Goal: Transaction & Acquisition: Purchase product/service

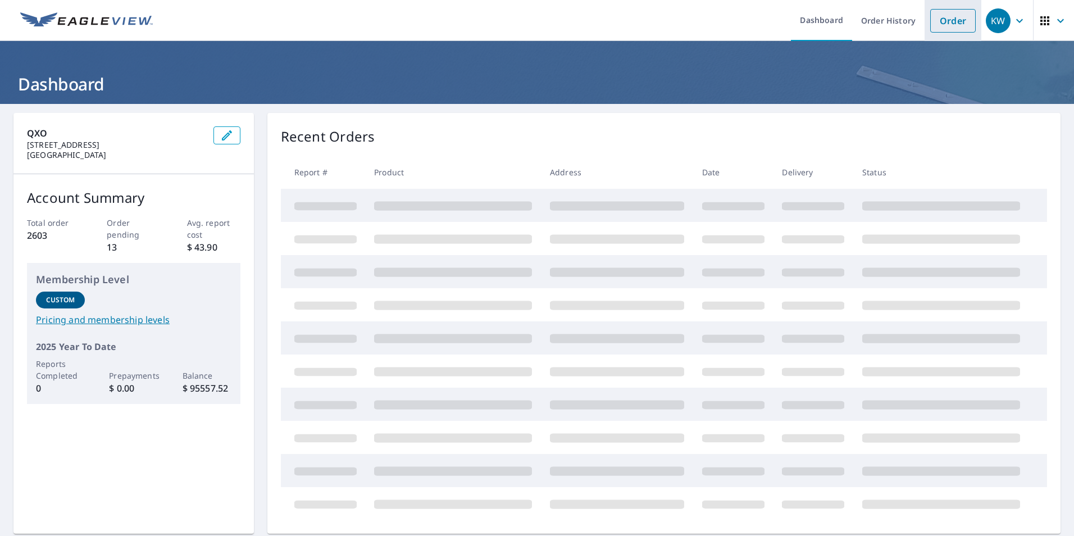
click at [941, 16] on link "Order" at bounding box center [953, 21] width 46 height 24
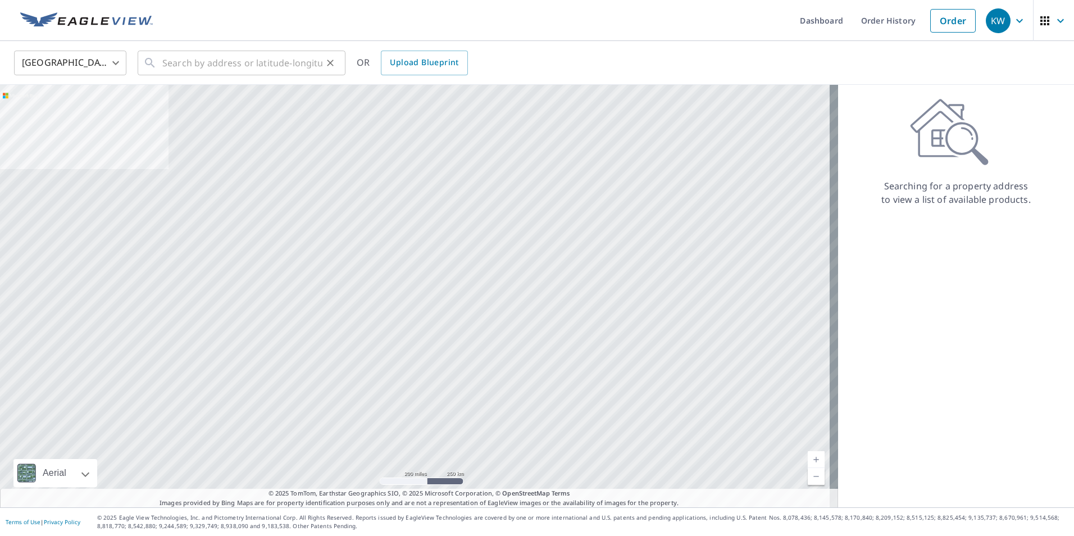
click at [152, 70] on div "​" at bounding box center [242, 63] width 208 height 25
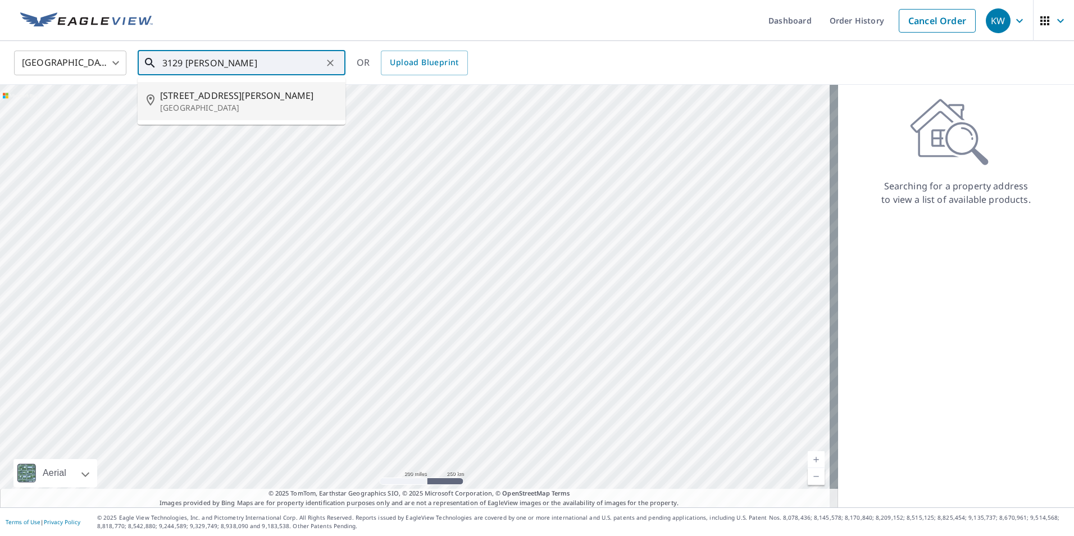
click at [213, 97] on span "[STREET_ADDRESS][PERSON_NAME]" at bounding box center [248, 95] width 176 height 13
type input "[STREET_ADDRESS][PERSON_NAME]"
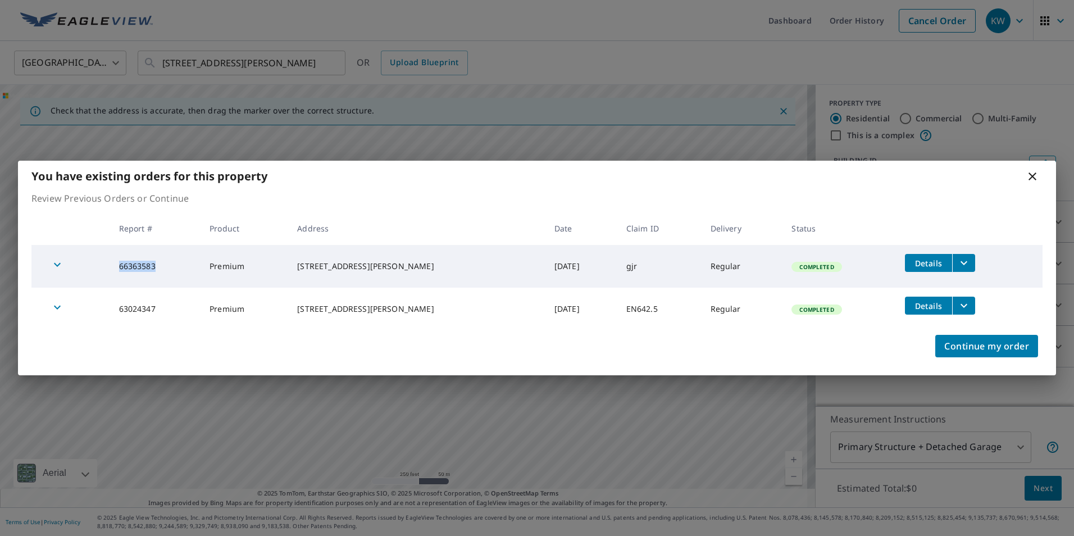
drag, startPoint x: 164, startPoint y: 266, endPoint x: 119, endPoint y: 259, distance: 46.0
click at [119, 259] on td "66363583" at bounding box center [155, 266] width 91 height 43
copy td "66363583"
click at [1031, 183] on icon at bounding box center [1032, 176] width 13 height 13
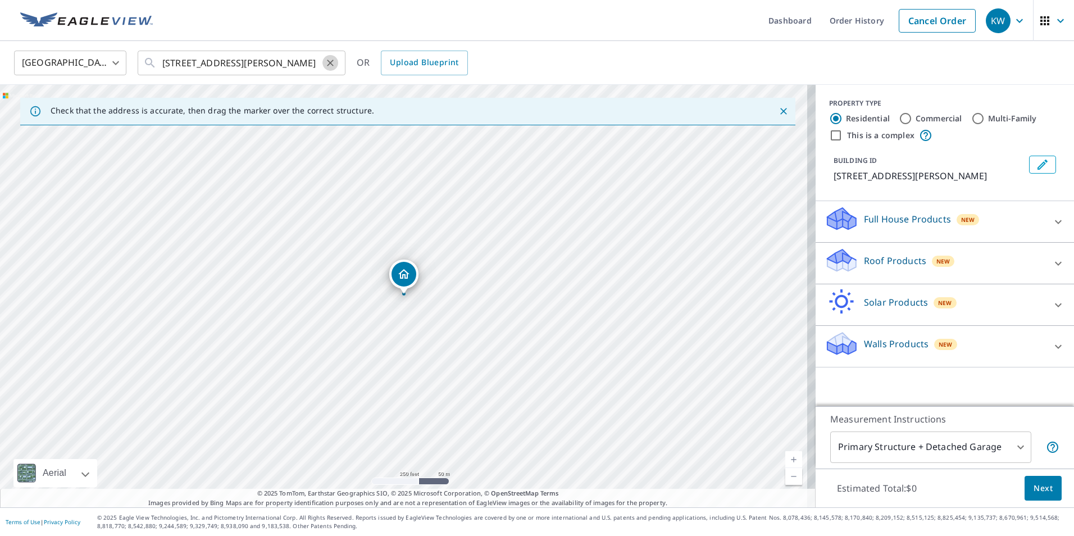
click at [330, 65] on icon "Clear" at bounding box center [330, 62] width 11 height 11
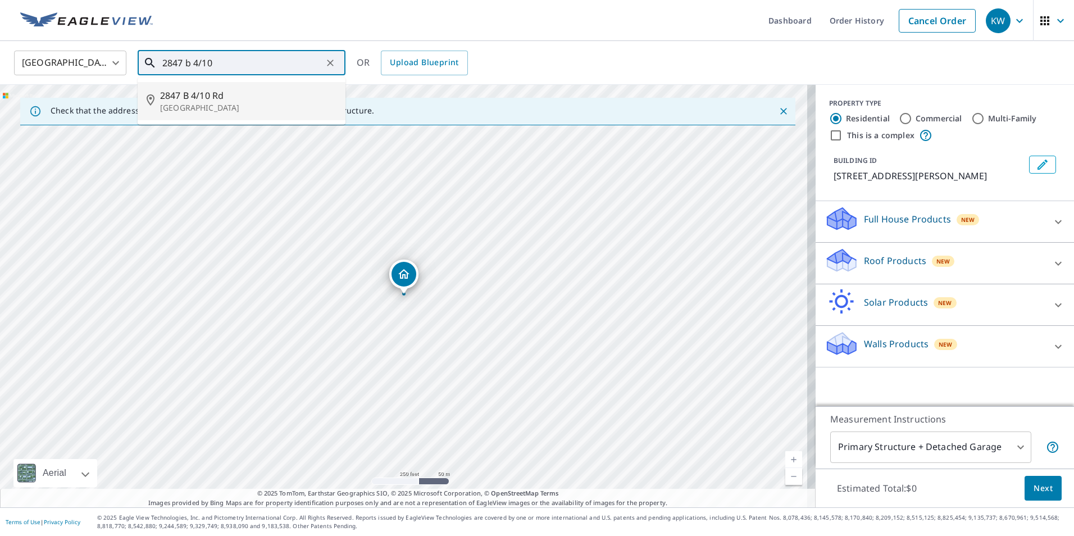
click at [257, 94] on span "2847 B 4/10 Rd" at bounding box center [248, 95] width 176 height 13
type input "[STREET_ADDRESS]"
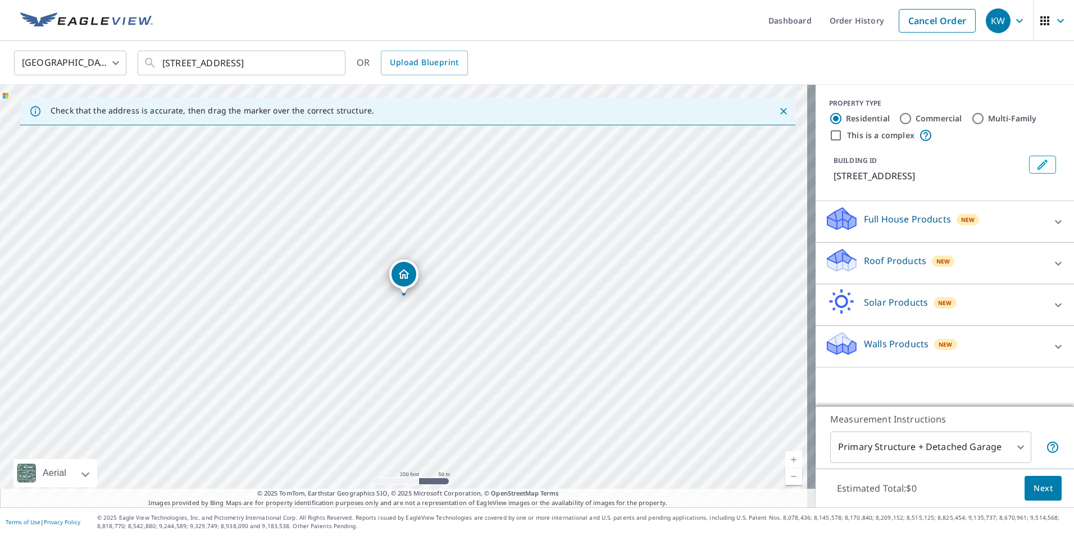
click at [898, 257] on p "Roof Products" at bounding box center [895, 260] width 62 height 13
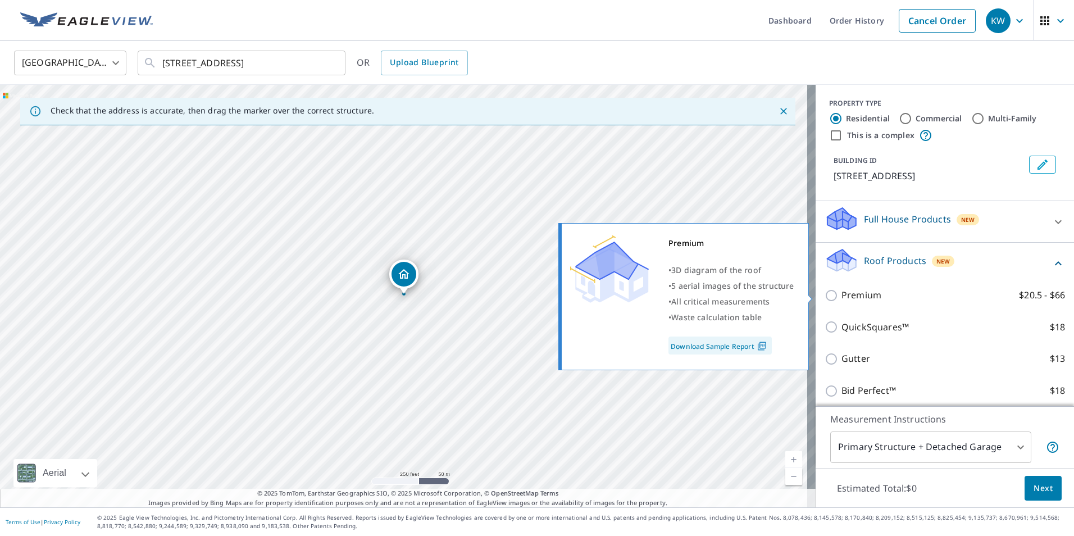
click at [846, 290] on p "Premium" at bounding box center [862, 295] width 40 height 14
click at [842, 290] on input "Premium $20.5 - $66" at bounding box center [833, 295] width 17 height 13
checkbox input "true"
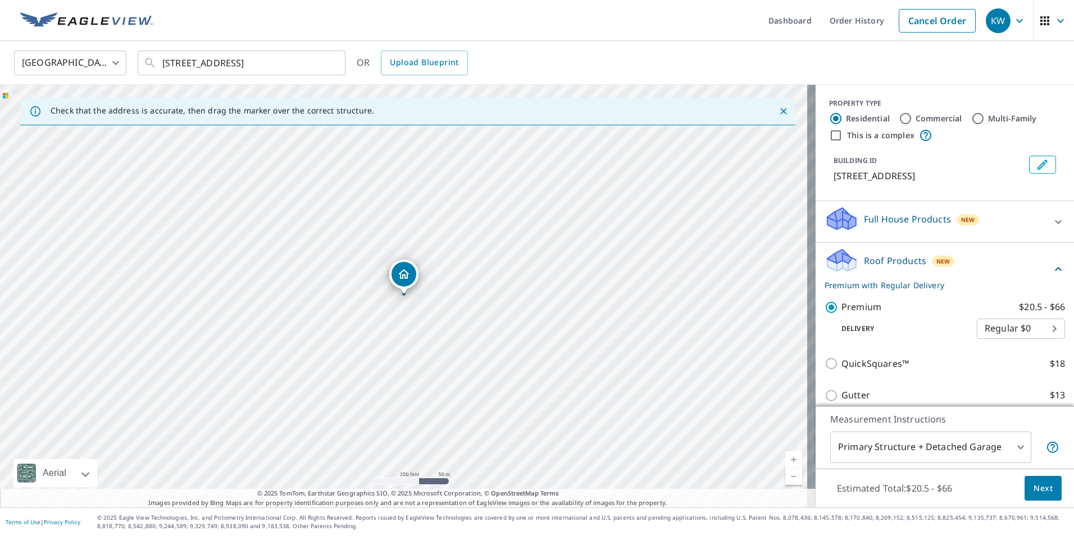
click at [1043, 488] on span "Next" at bounding box center [1043, 488] width 19 height 14
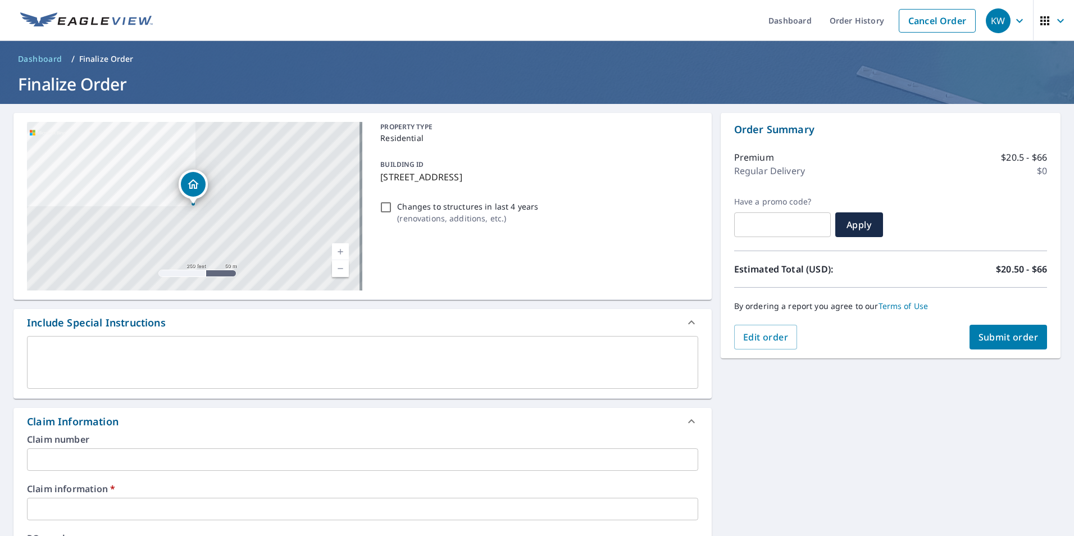
click at [30, 449] on input "text" at bounding box center [362, 459] width 671 height 22
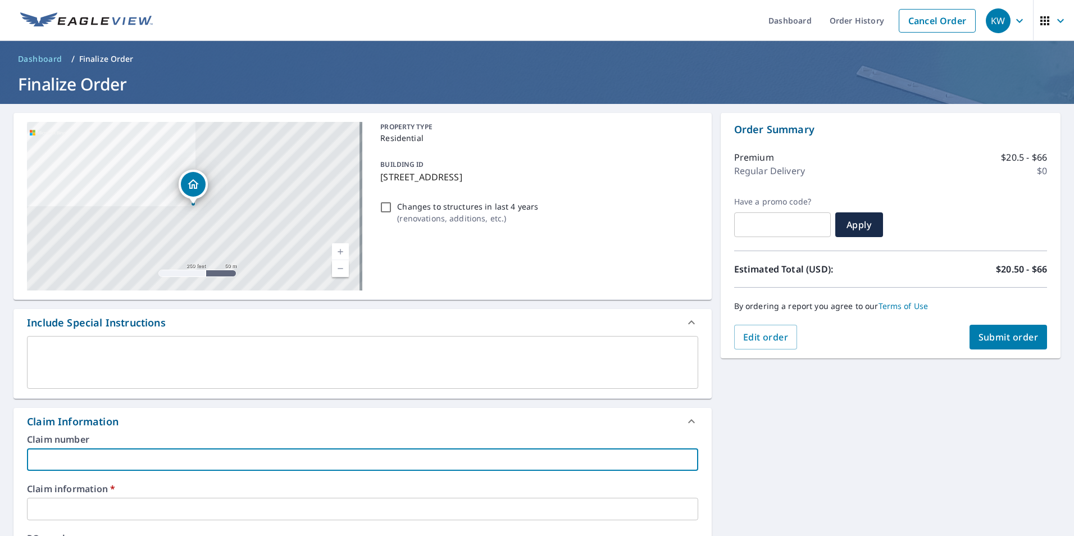
type input "dez"
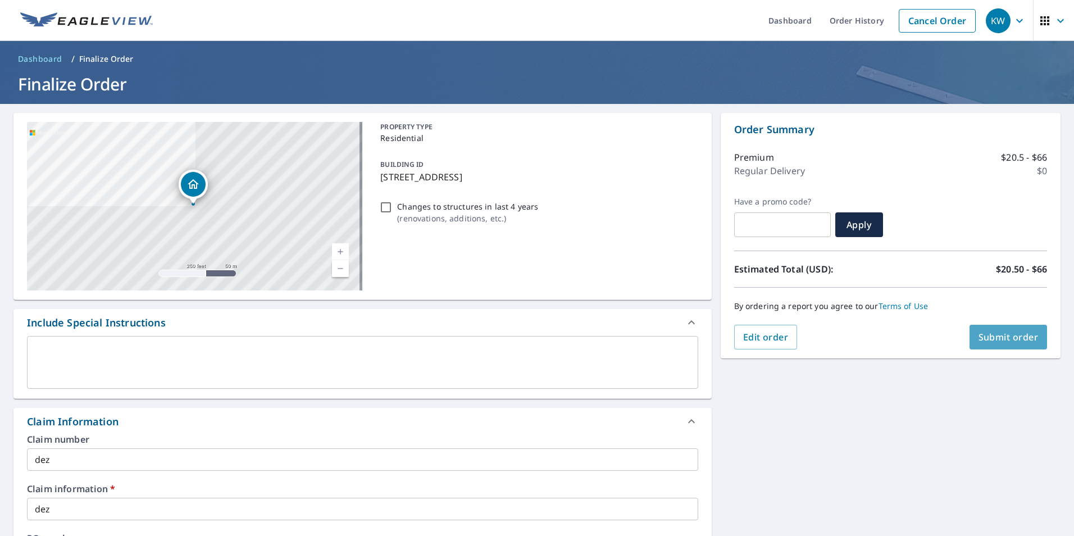
click at [998, 338] on span "Submit order" at bounding box center [1009, 337] width 60 height 12
checkbox input "true"
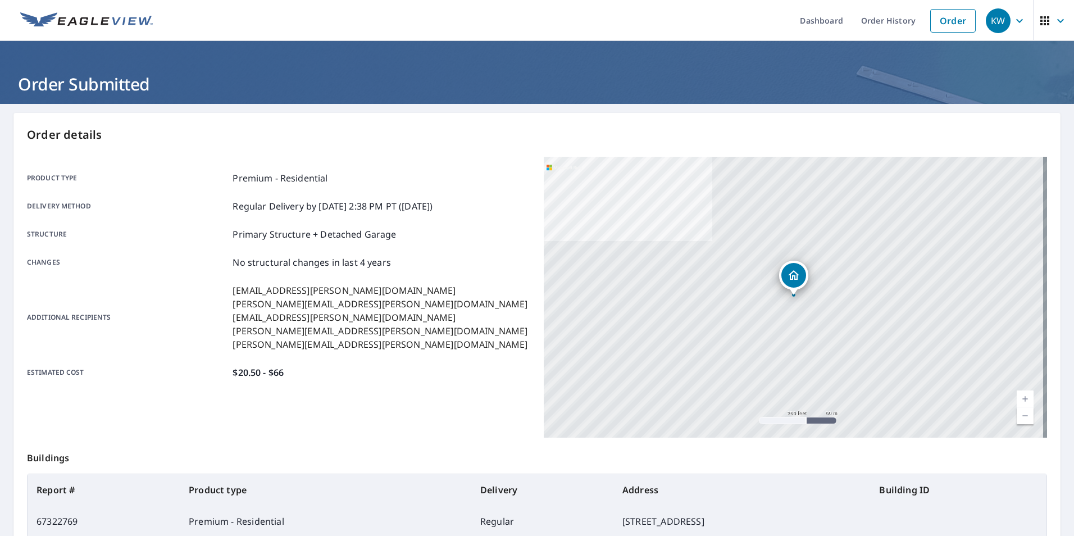
scroll to position [125, 0]
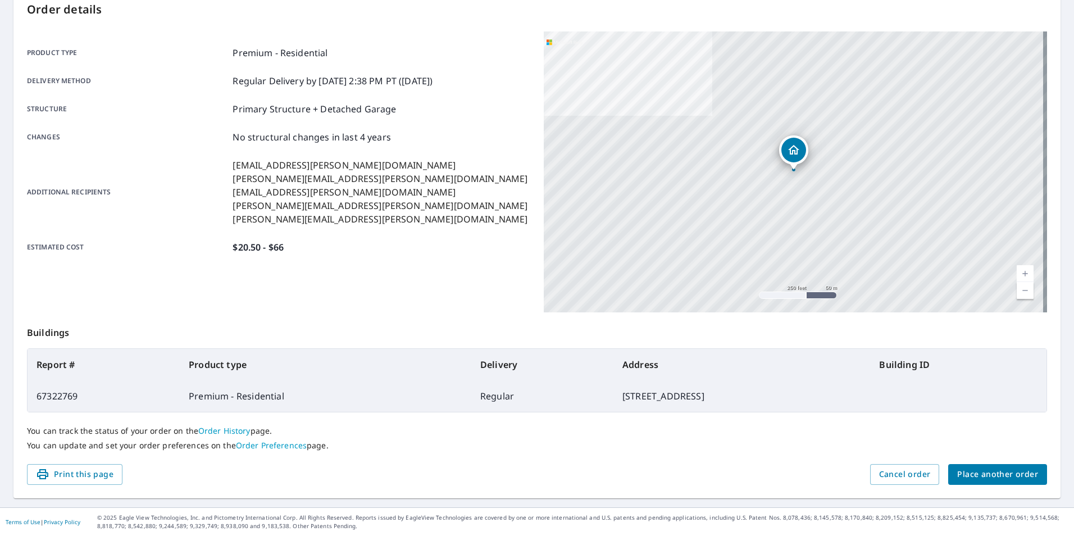
click at [1003, 476] on span "Place another order" at bounding box center [997, 474] width 81 height 14
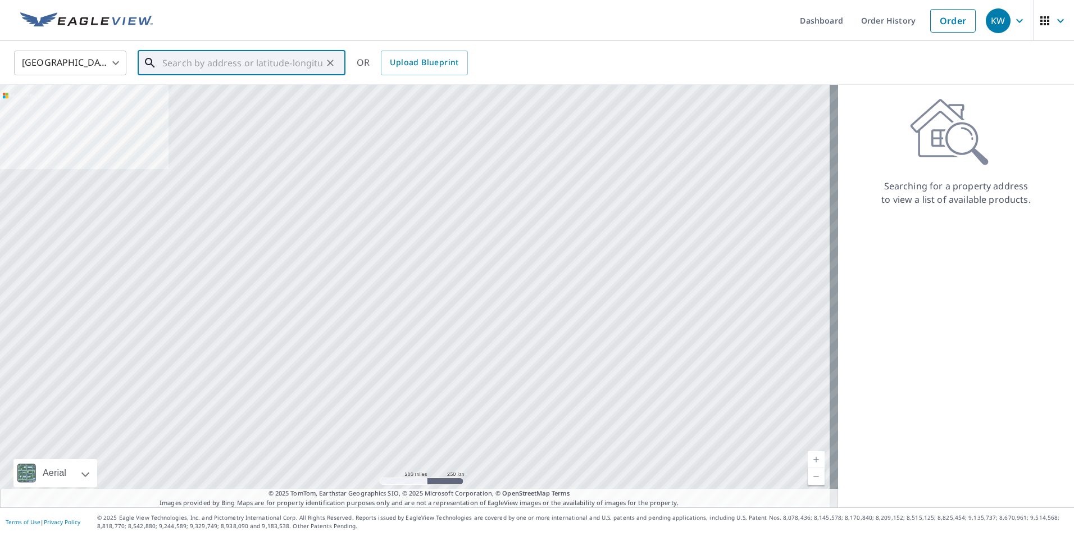
click at [243, 62] on input "text" at bounding box center [242, 62] width 160 height 31
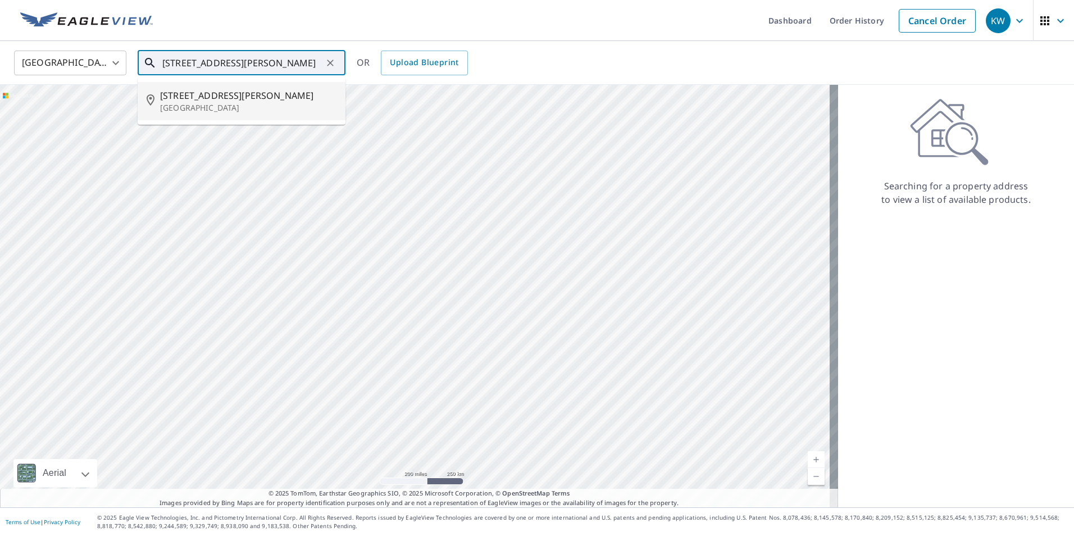
click at [198, 106] on p "[GEOGRAPHIC_DATA]" at bounding box center [248, 107] width 176 height 11
type input "[STREET_ADDRESS][PERSON_NAME]"
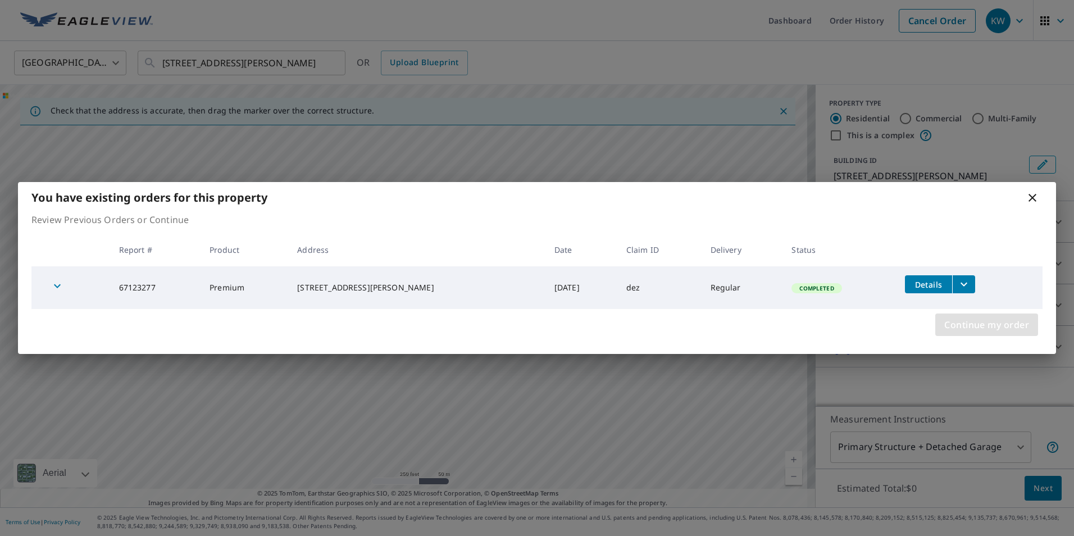
click at [1012, 325] on span "Continue my order" at bounding box center [986, 325] width 85 height 16
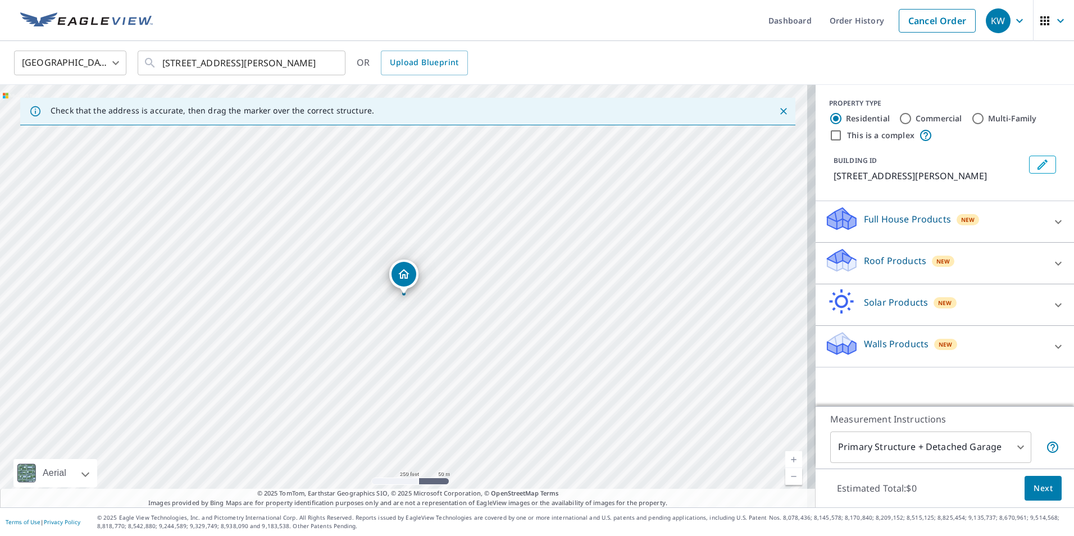
click at [905, 261] on p "Roof Products" at bounding box center [895, 260] width 62 height 13
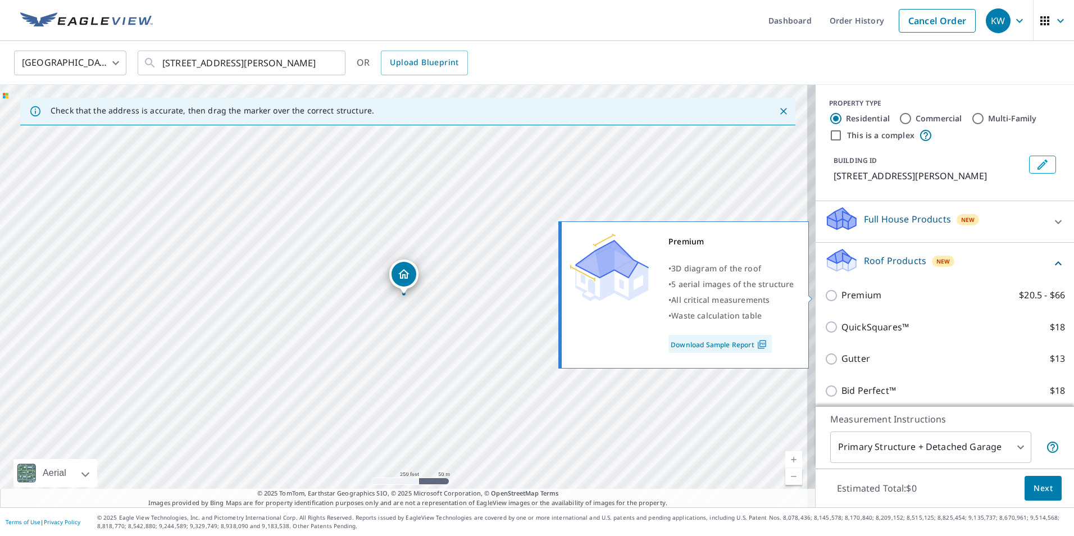
click at [846, 297] on p "Premium" at bounding box center [862, 295] width 40 height 14
click at [842, 297] on input "Premium $20.5 - $66" at bounding box center [833, 295] width 17 height 13
checkbox input "true"
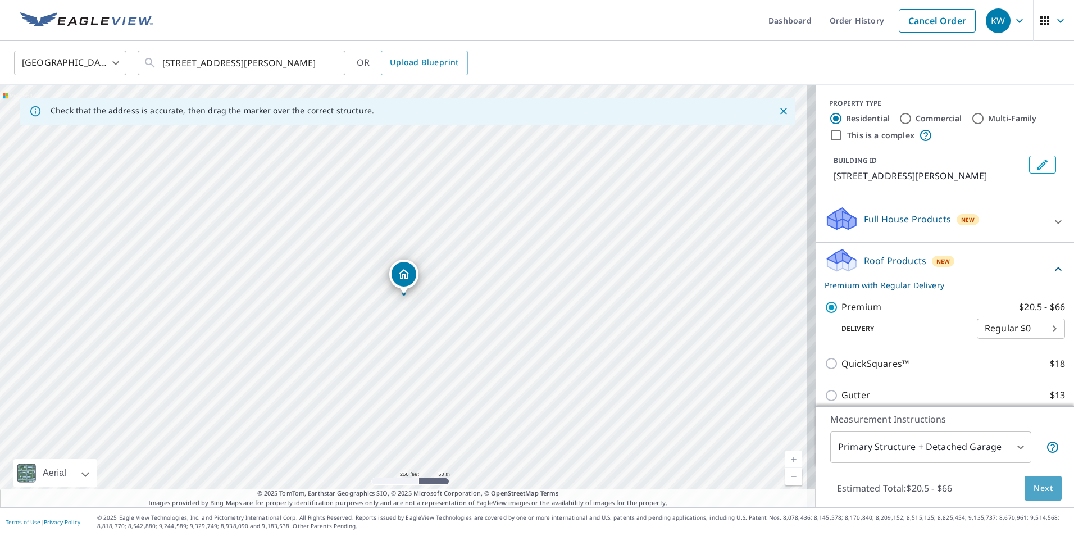
click at [1034, 491] on span "Next" at bounding box center [1043, 488] width 19 height 14
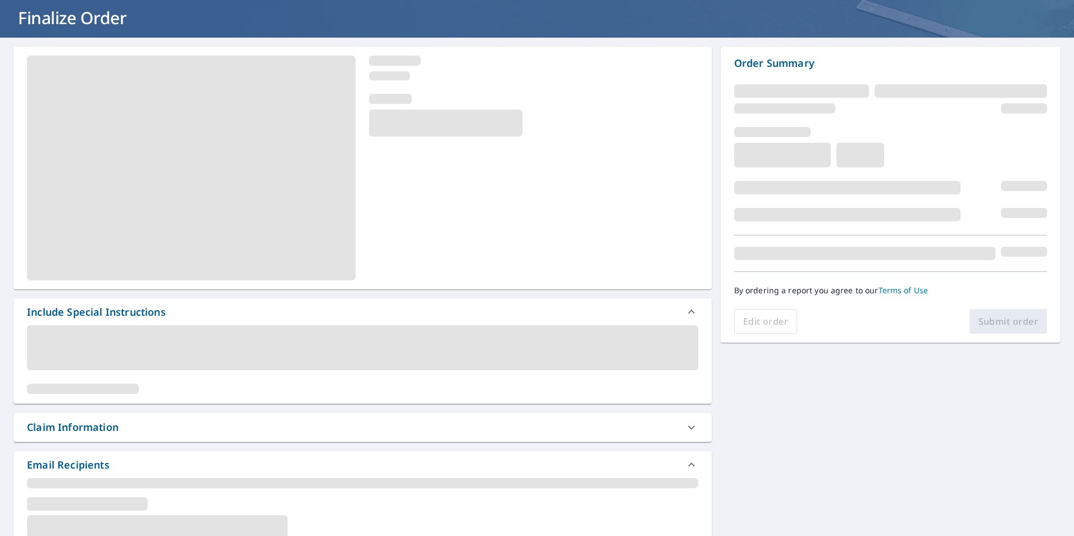
scroll to position [169, 0]
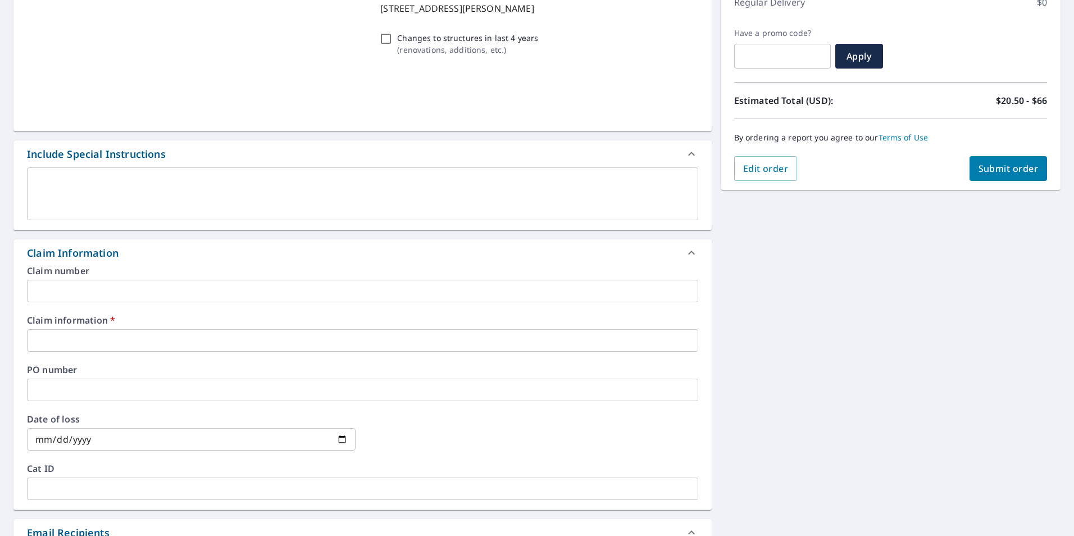
click at [51, 290] on input "text" at bounding box center [362, 291] width 671 height 22
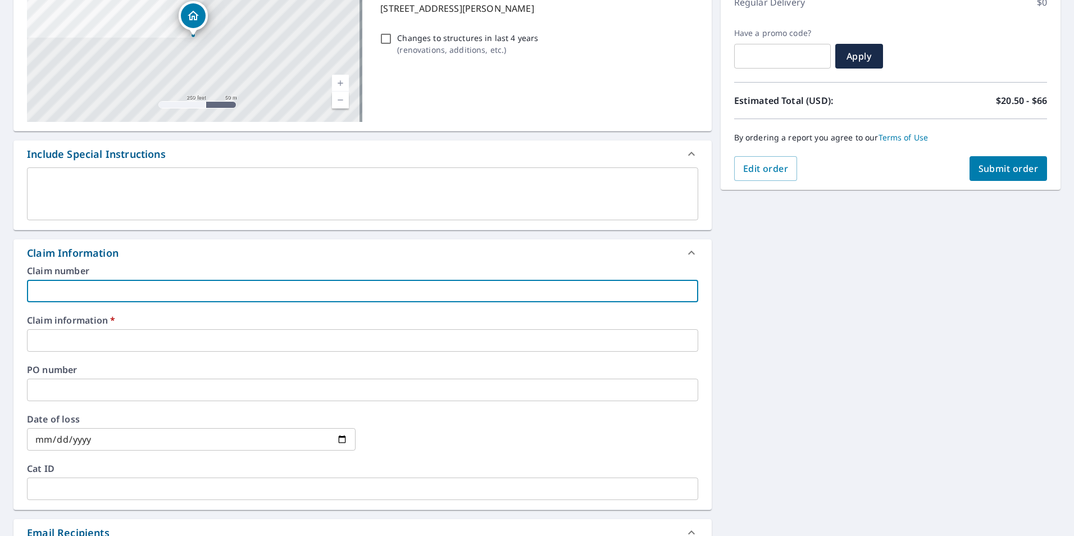
type input "dez"
click at [979, 168] on span "Submit order" at bounding box center [1009, 168] width 60 height 12
checkbox input "true"
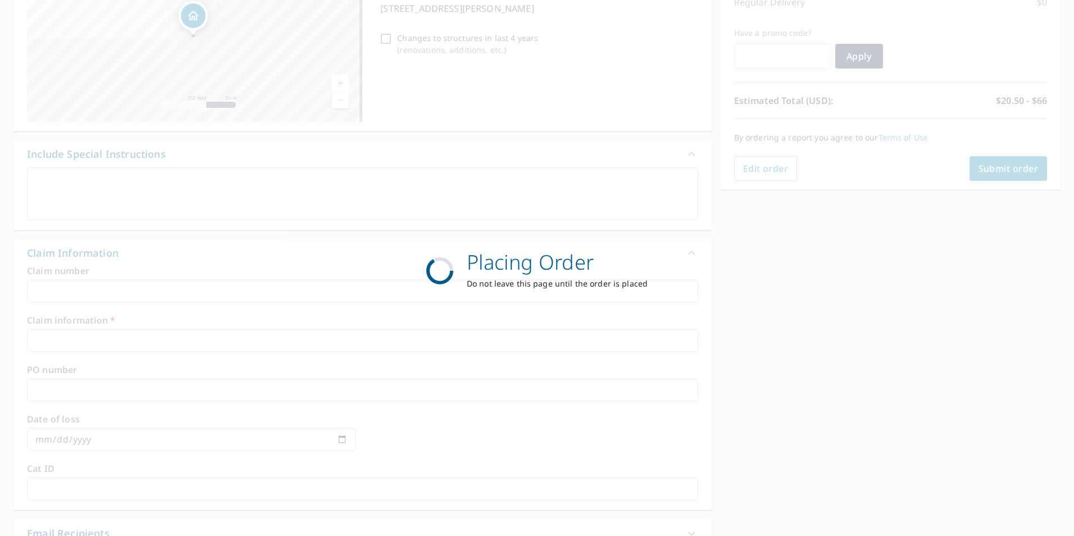
scroll to position [125, 0]
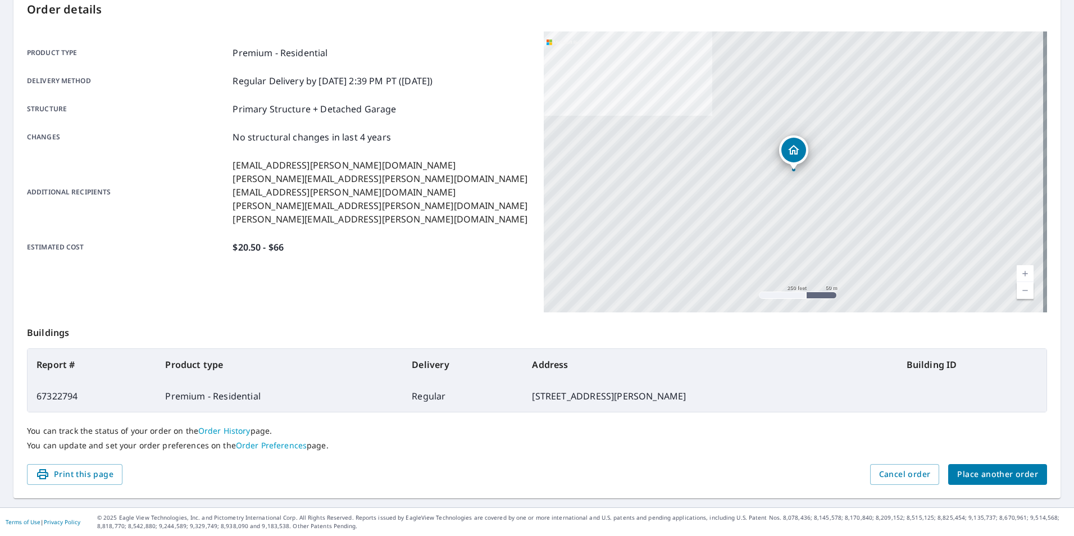
click at [991, 479] on span "Place another order" at bounding box center [997, 474] width 81 height 14
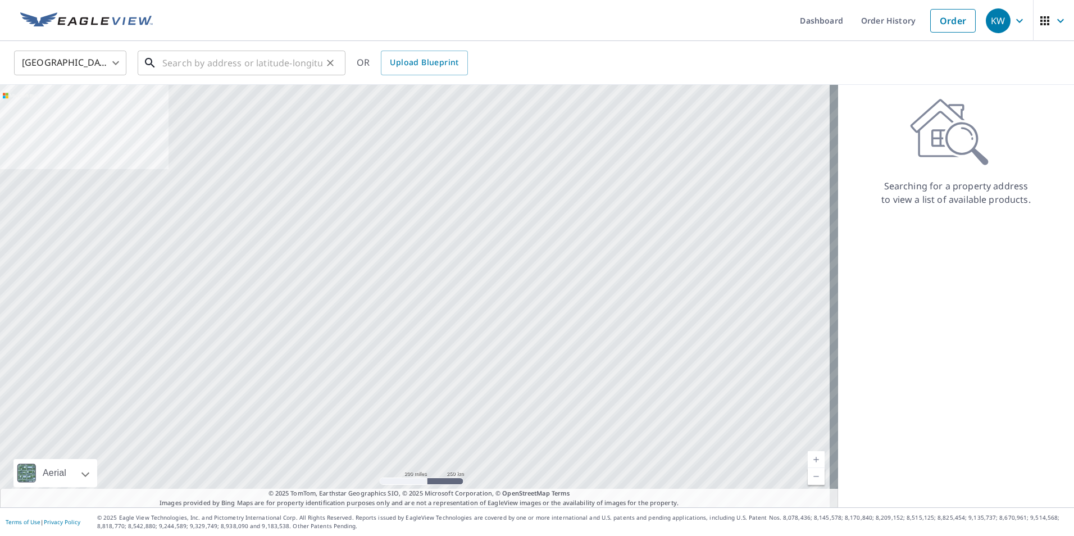
click at [209, 62] on input "text" at bounding box center [242, 62] width 160 height 31
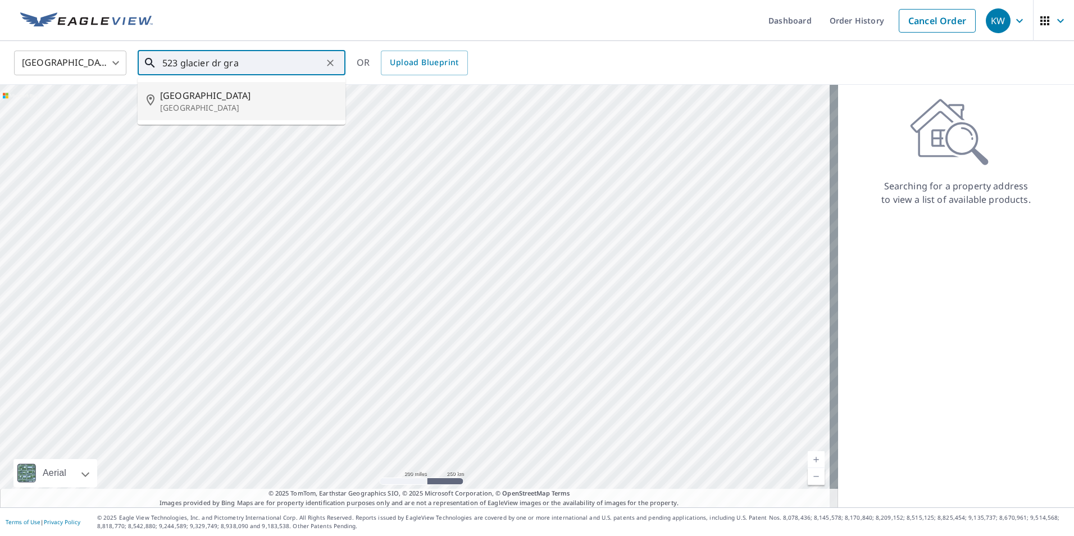
click at [208, 107] on p "[GEOGRAPHIC_DATA]" at bounding box center [248, 107] width 176 height 11
type input "[STREET_ADDRESS]"
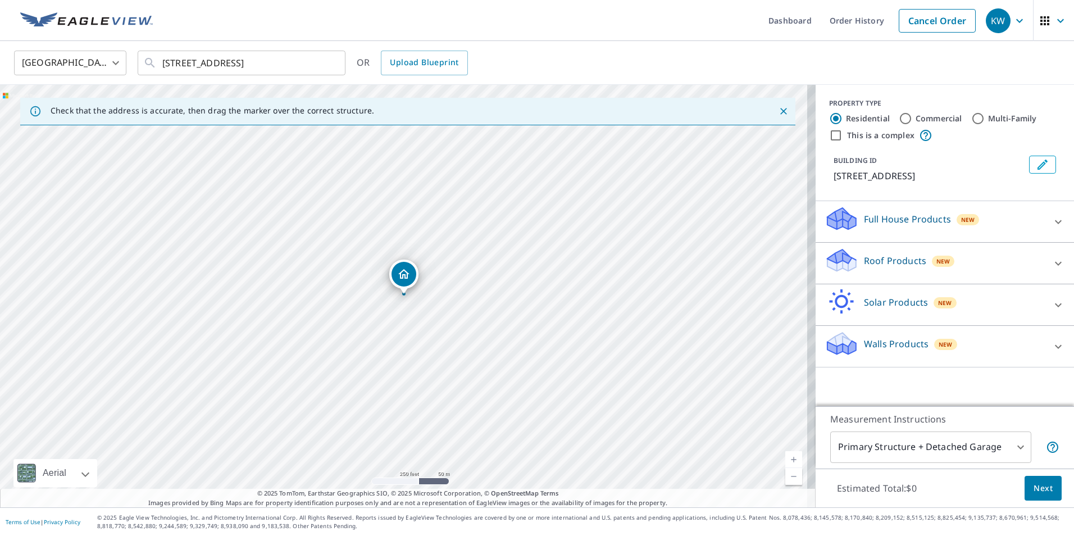
click at [905, 262] on p "Roof Products" at bounding box center [895, 260] width 62 height 13
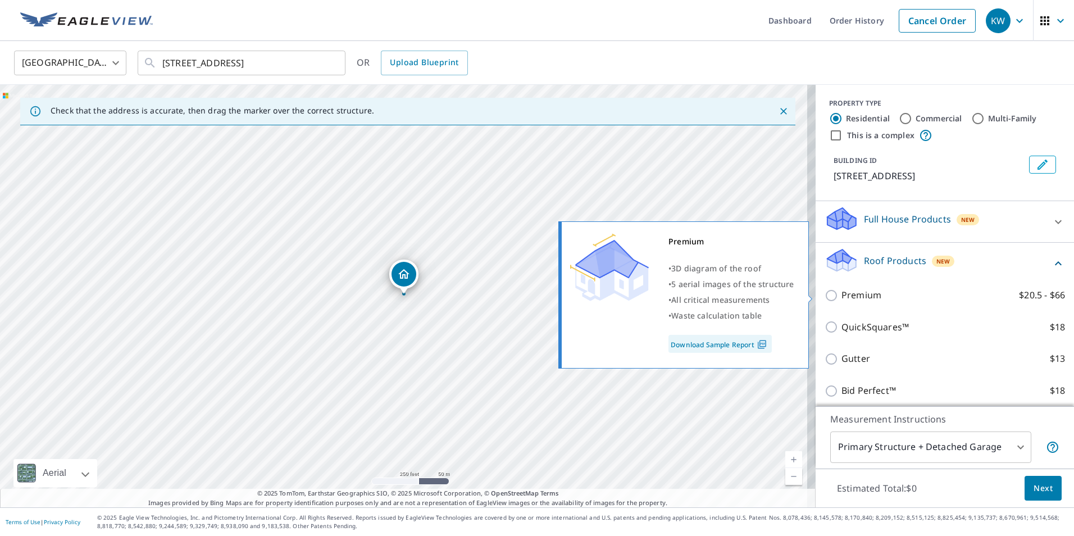
click at [853, 294] on p "Premium" at bounding box center [862, 295] width 40 height 14
click at [842, 294] on input "Premium $20.5 - $66" at bounding box center [833, 295] width 17 height 13
checkbox input "true"
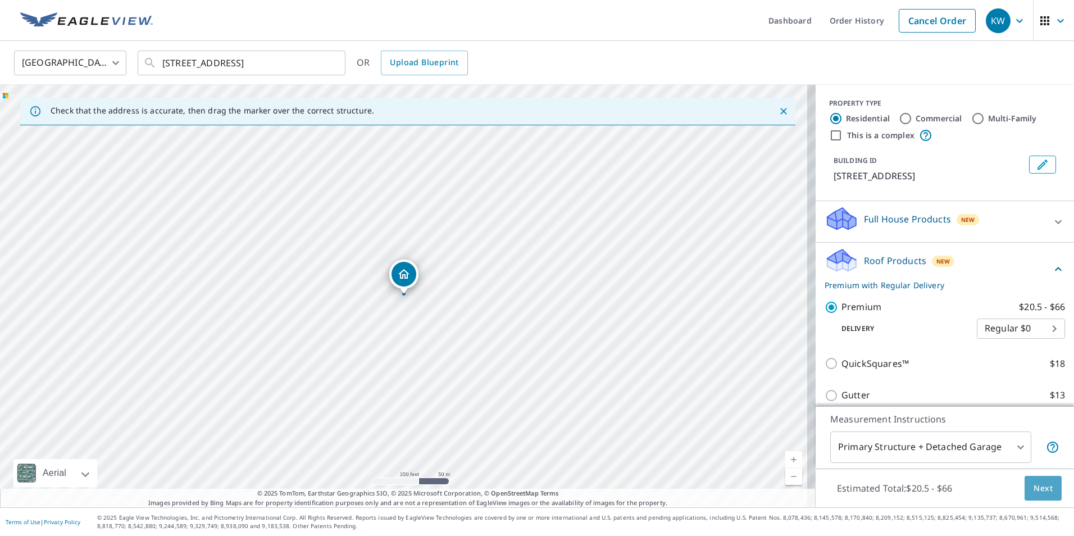
click at [1034, 489] on span "Next" at bounding box center [1043, 488] width 19 height 14
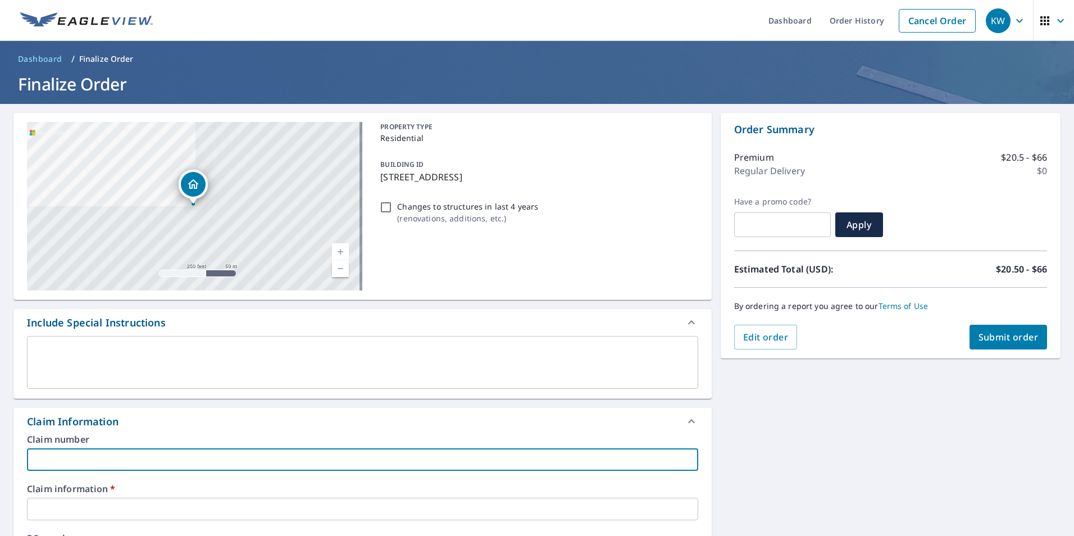
click at [291, 457] on input "text" at bounding box center [362, 459] width 671 height 22
type input "dez"
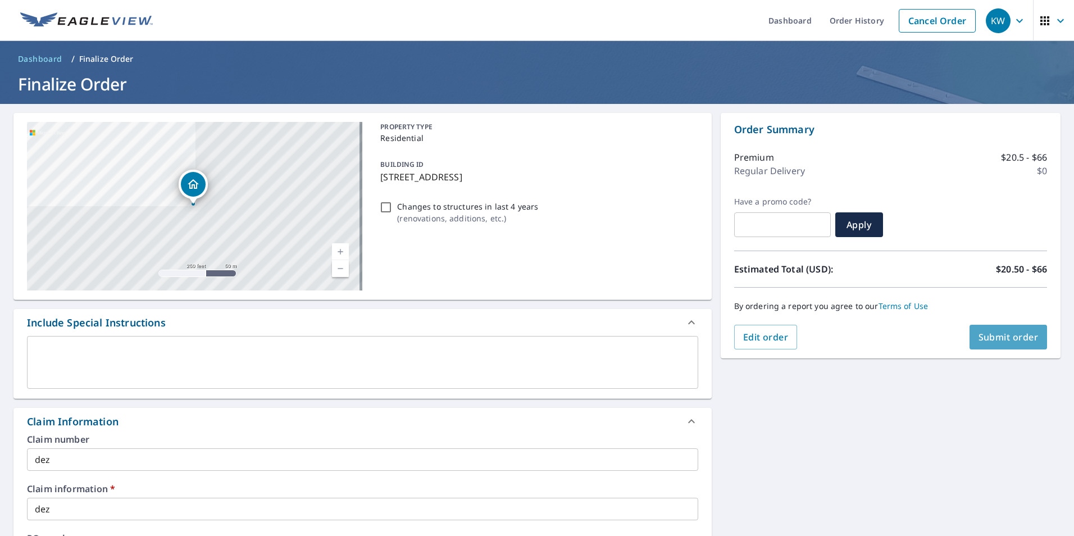
click at [1005, 331] on button "Submit order" at bounding box center [1009, 337] width 78 height 25
checkbox input "true"
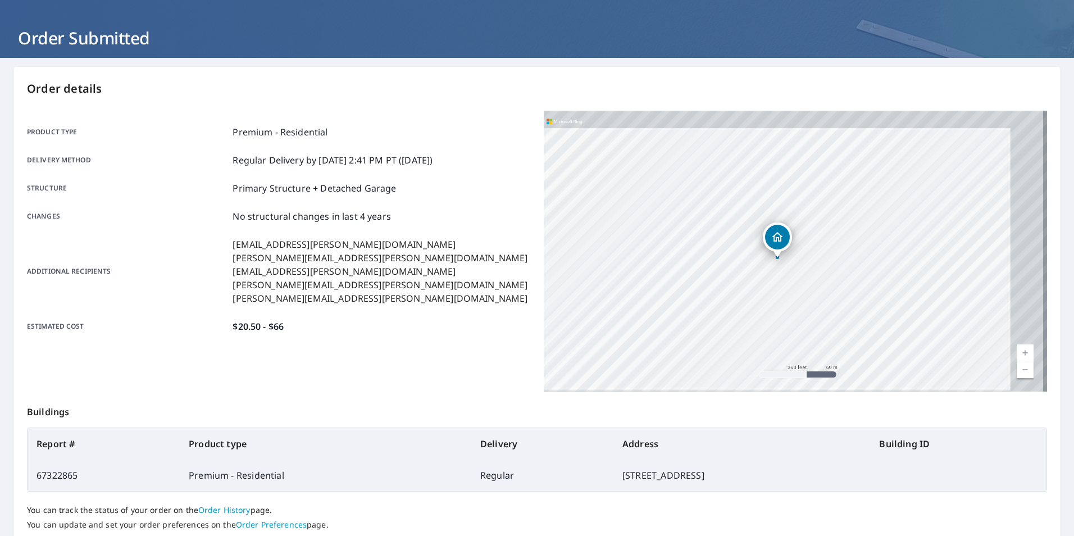
scroll to position [125, 0]
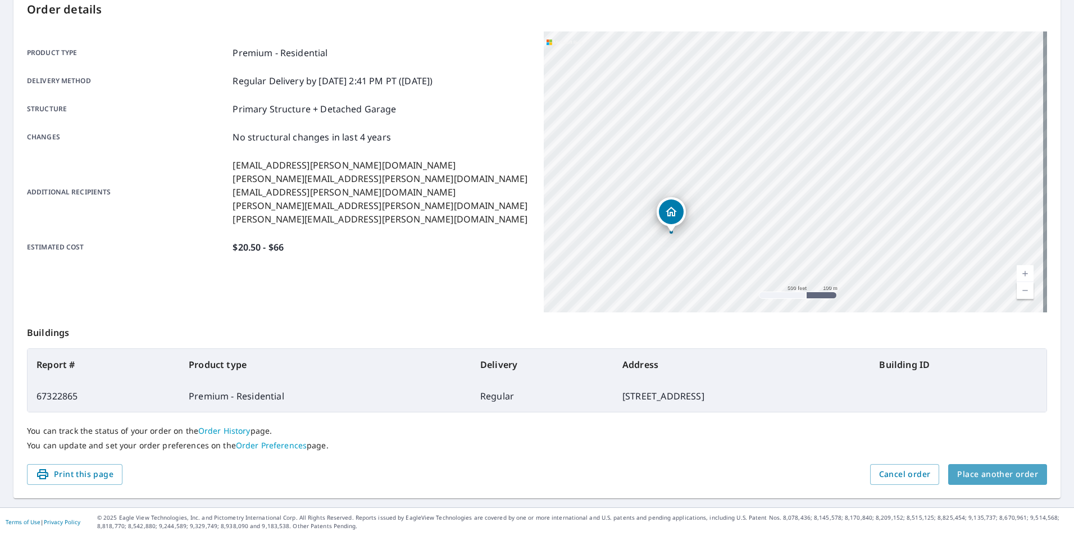
click at [1005, 469] on span "Place another order" at bounding box center [997, 474] width 81 height 14
